Goal: Information Seeking & Learning: Understand process/instructions

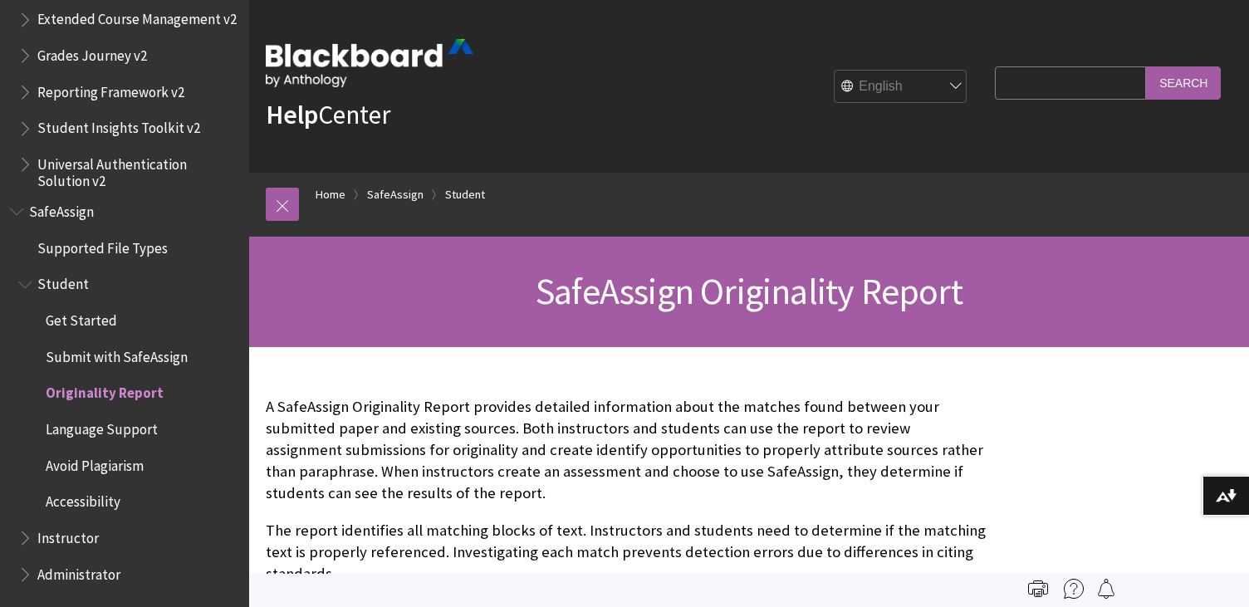
click at [98, 321] on span "Get Started" at bounding box center [81, 318] width 71 height 22
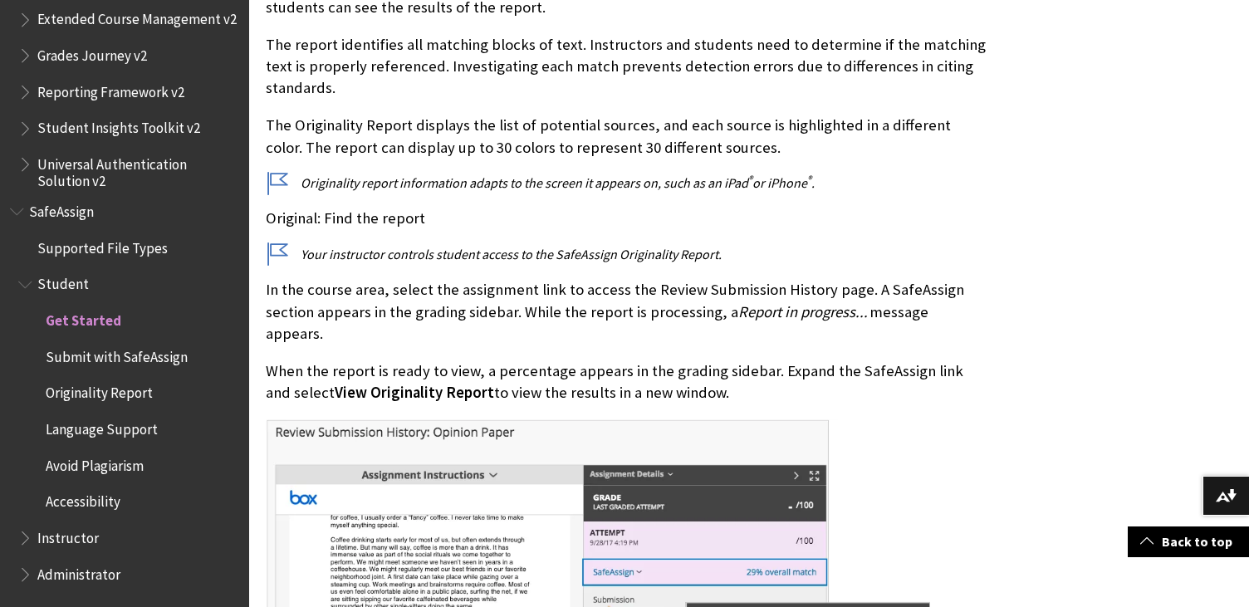
scroll to position [498, 0]
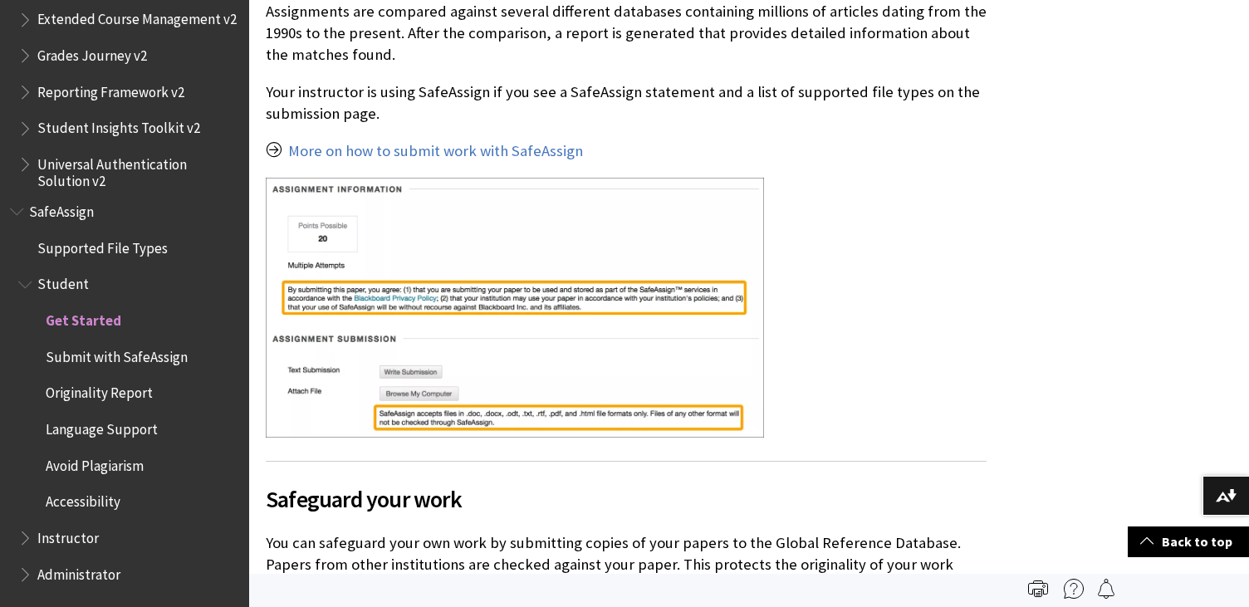
scroll to position [582, 0]
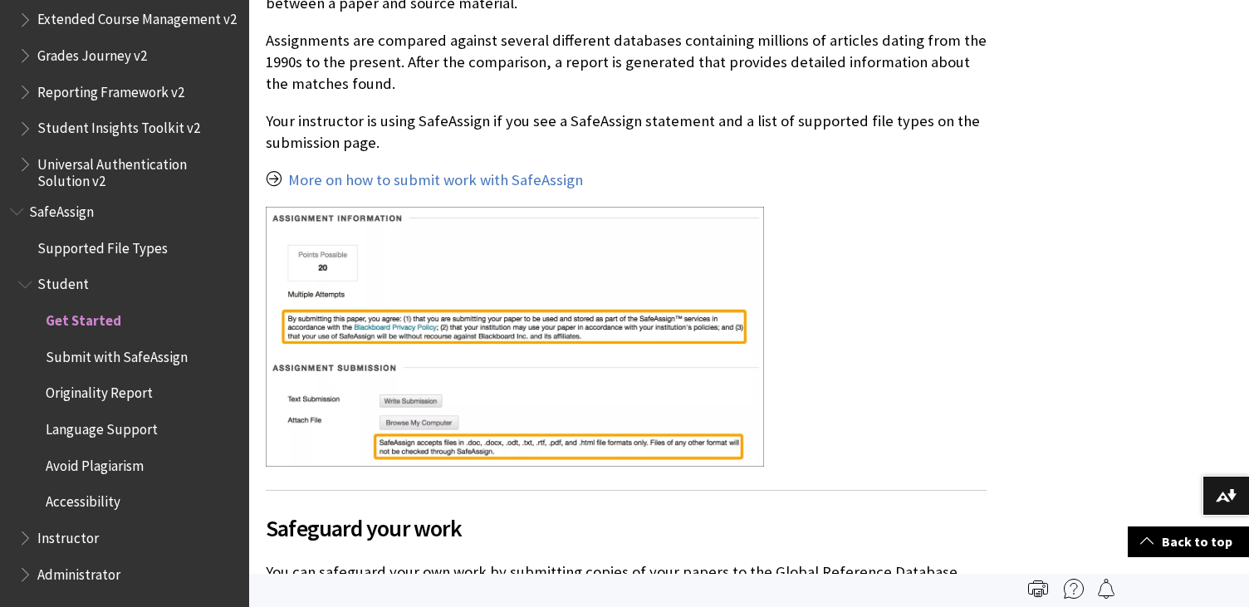
drag, startPoint x: 153, startPoint y: 359, endPoint x: 150, endPoint y: 348, distance: 11.3
click at [153, 360] on span "Submit with SafeAssign" at bounding box center [117, 354] width 142 height 22
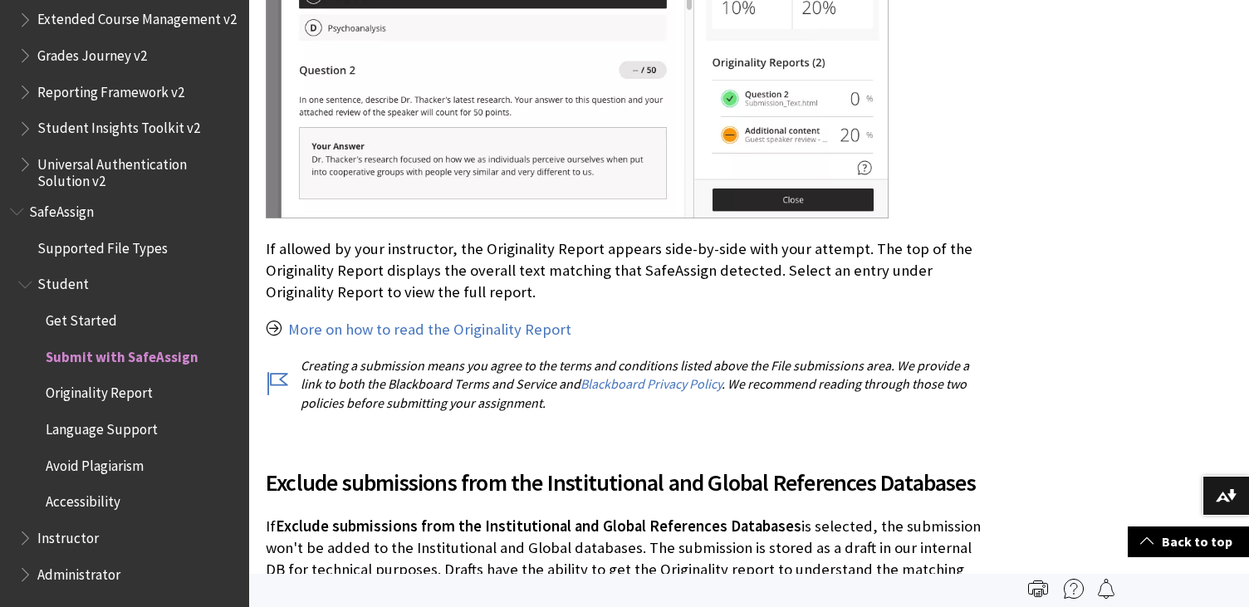
scroll to position [3074, 0]
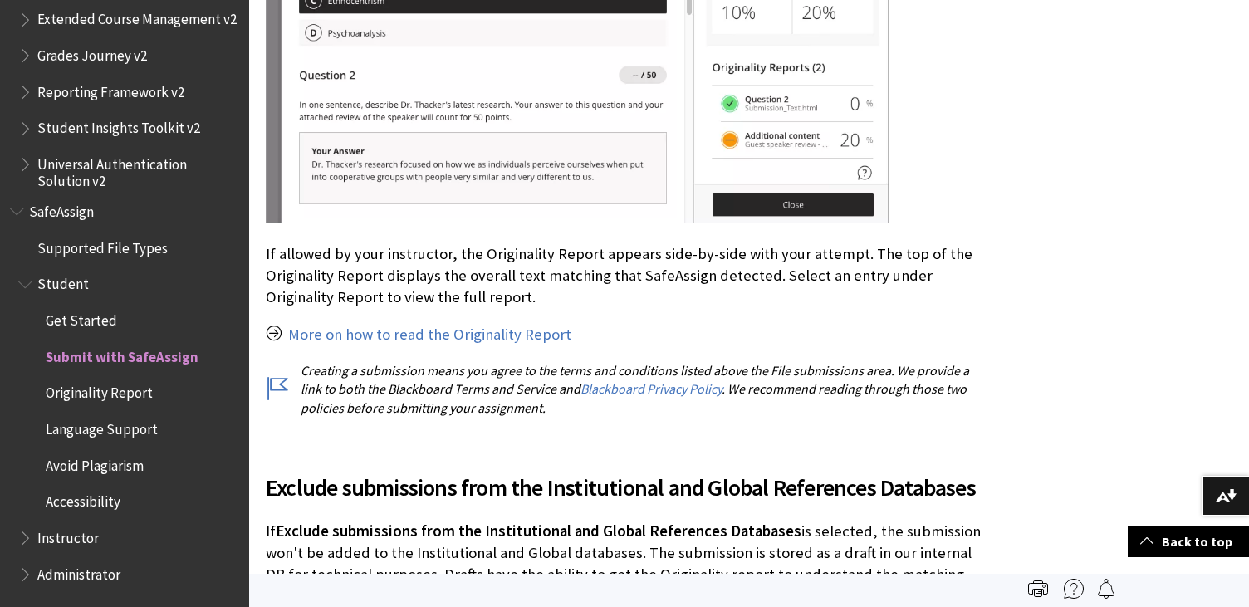
click at [79, 216] on span "SafeAssign" at bounding box center [61, 209] width 65 height 22
